Goal: Task Accomplishment & Management: Manage account settings

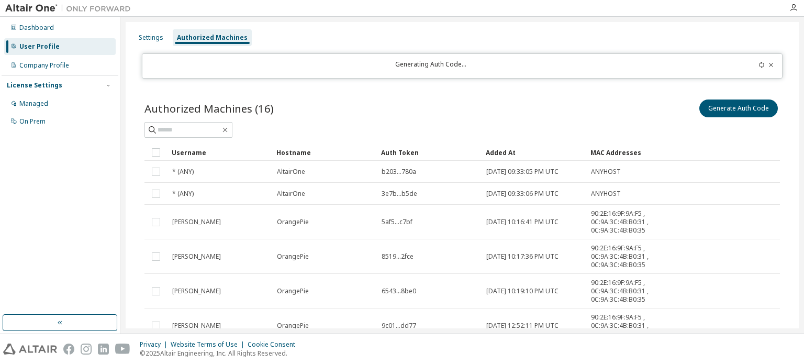
click at [759, 67] on icon at bounding box center [762, 65] width 6 height 6
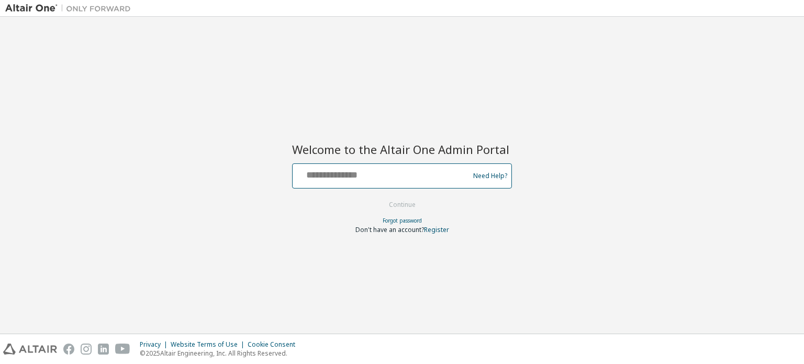
click at [344, 173] on input "text" at bounding box center [382, 173] width 171 height 15
type input "**********"
click at [415, 207] on button "Continue" at bounding box center [402, 205] width 49 height 16
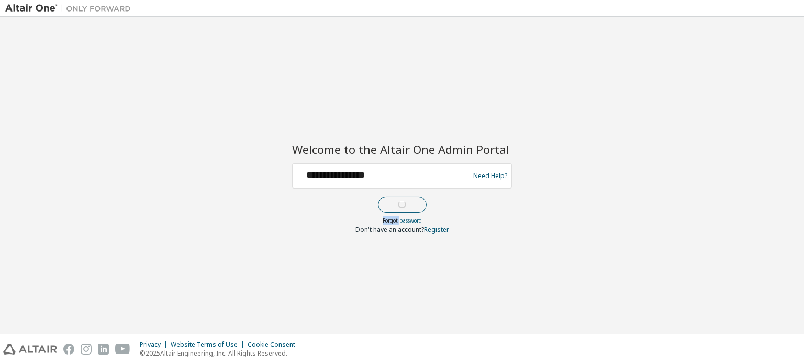
click at [415, 207] on form "**********" at bounding box center [402, 198] width 220 height 71
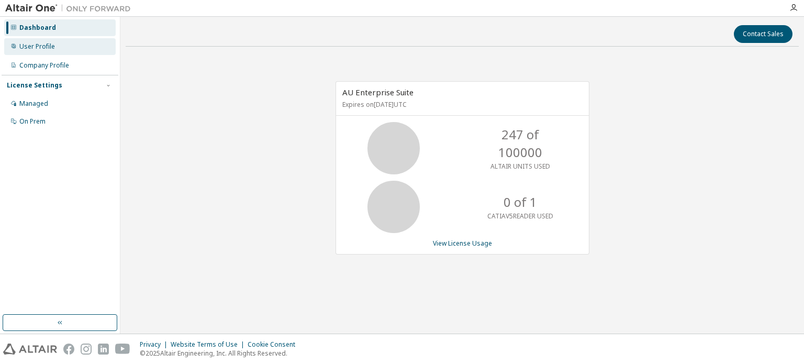
click at [29, 45] on div "User Profile" at bounding box center [37, 46] width 36 height 8
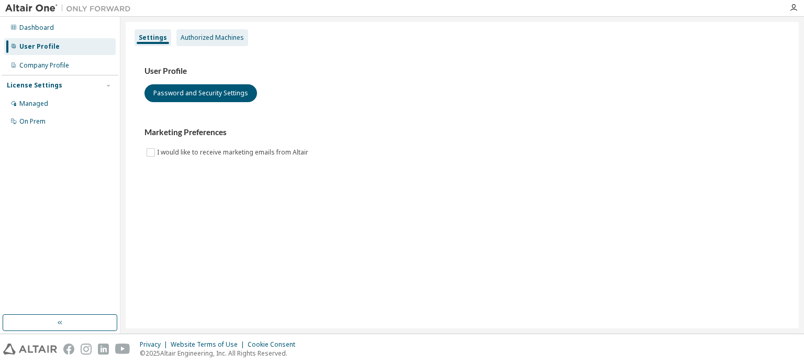
click at [220, 42] on div "Authorized Machines" at bounding box center [212, 37] width 72 height 17
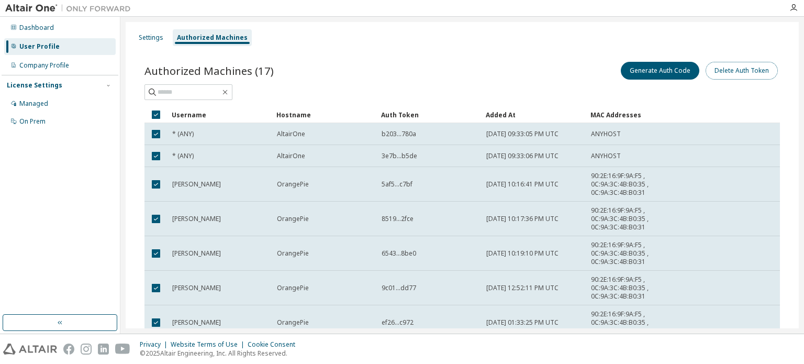
click at [722, 75] on button "Delete Auth Token" at bounding box center [742, 71] width 72 height 18
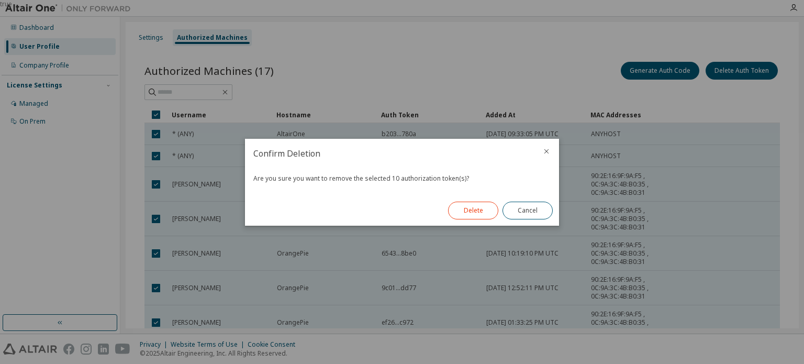
click at [467, 211] on button "Delete" at bounding box center [473, 211] width 50 height 18
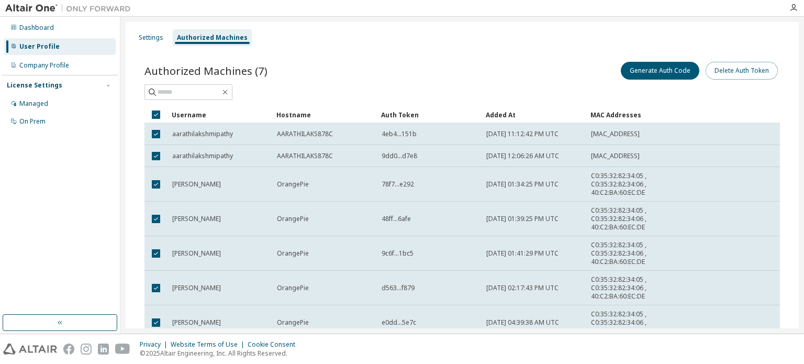
click at [757, 69] on button "Delete Auth Token" at bounding box center [742, 71] width 72 height 18
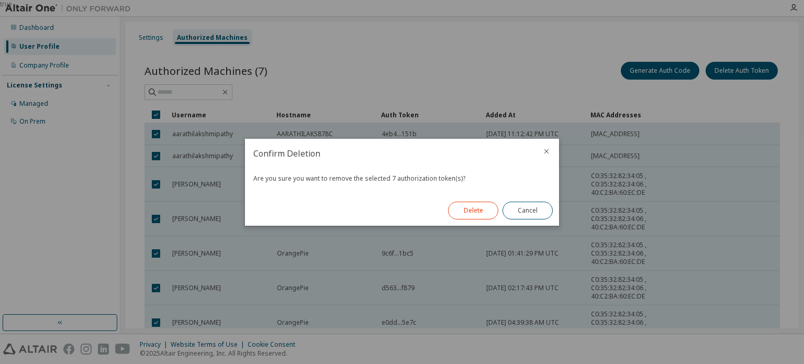
click at [467, 204] on button "Delete" at bounding box center [473, 211] width 50 height 18
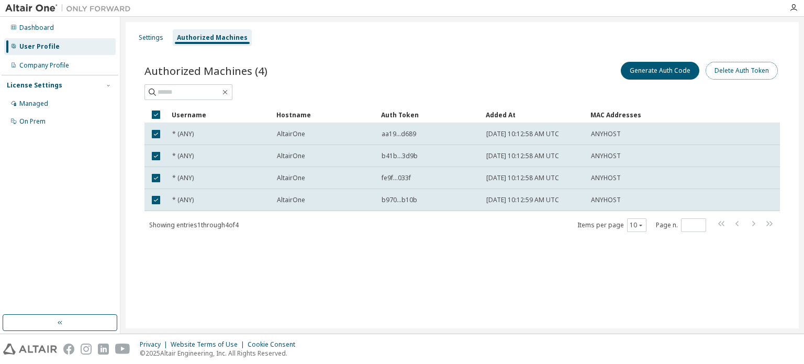
click at [727, 75] on button "Delete Auth Token" at bounding box center [742, 71] width 72 height 18
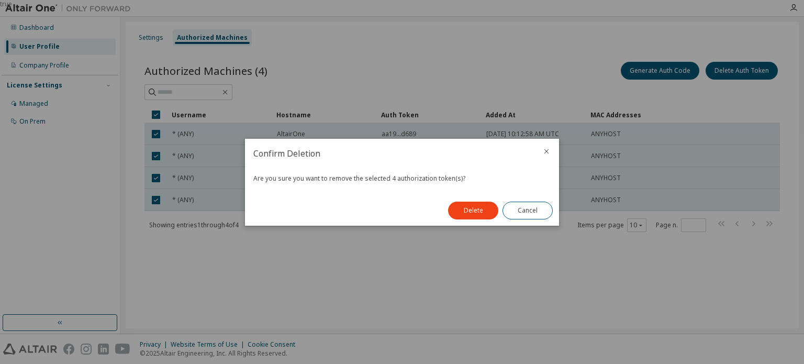
click at [473, 198] on div "Delete Cancel" at bounding box center [500, 210] width 117 height 30
click at [477, 218] on button "Delete" at bounding box center [473, 211] width 50 height 18
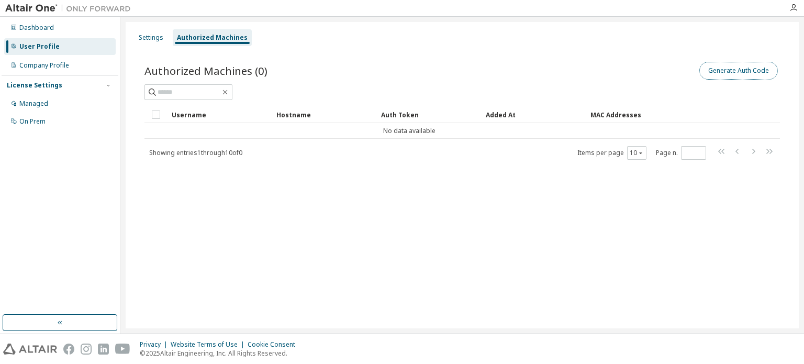
click at [716, 64] on button "Generate Auth Code" at bounding box center [739, 71] width 79 height 18
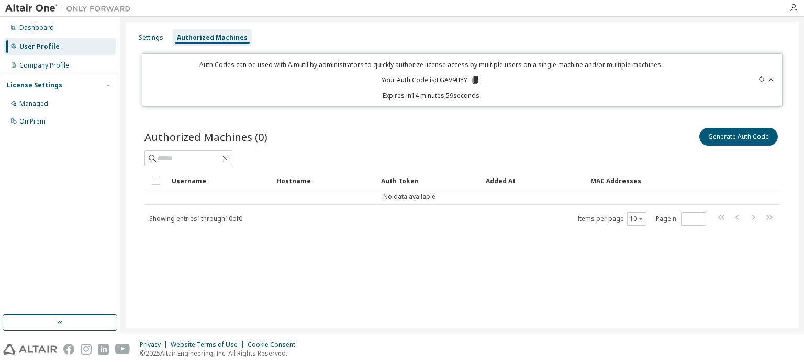
click at [473, 80] on icon at bounding box center [475, 79] width 9 height 9
click at [605, 324] on div "Settings Authorized Machines Auth Codes can be used with Almutil by administrat…" at bounding box center [462, 175] width 673 height 306
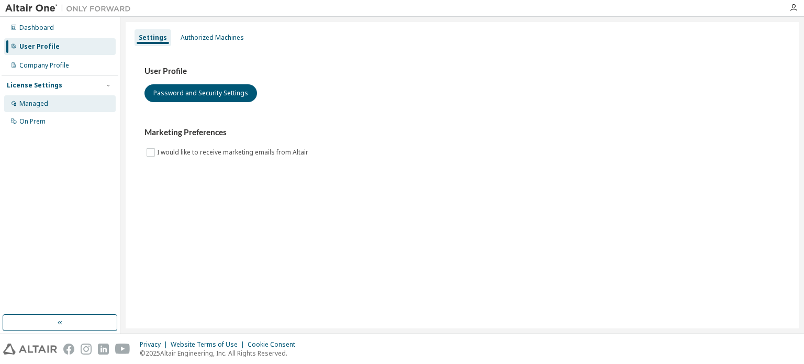
click at [54, 105] on div "Managed" at bounding box center [60, 103] width 112 height 17
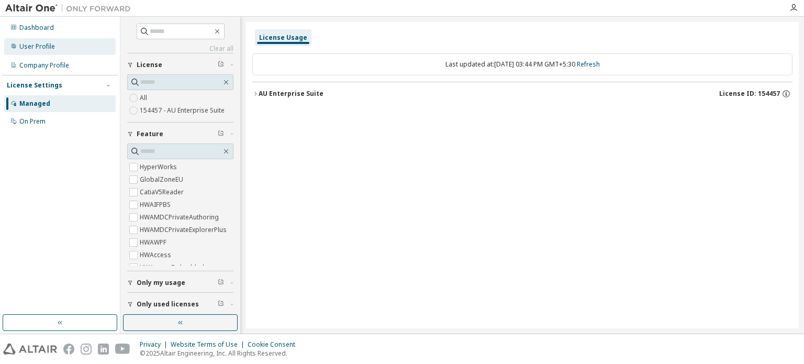
click at [42, 43] on div "User Profile" at bounding box center [37, 46] width 36 height 8
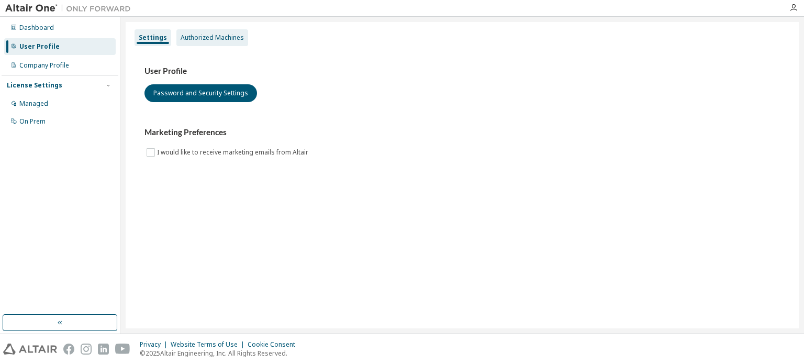
click at [204, 39] on div "Authorized Machines" at bounding box center [212, 38] width 63 height 8
